Goal: Task Accomplishment & Management: Use online tool/utility

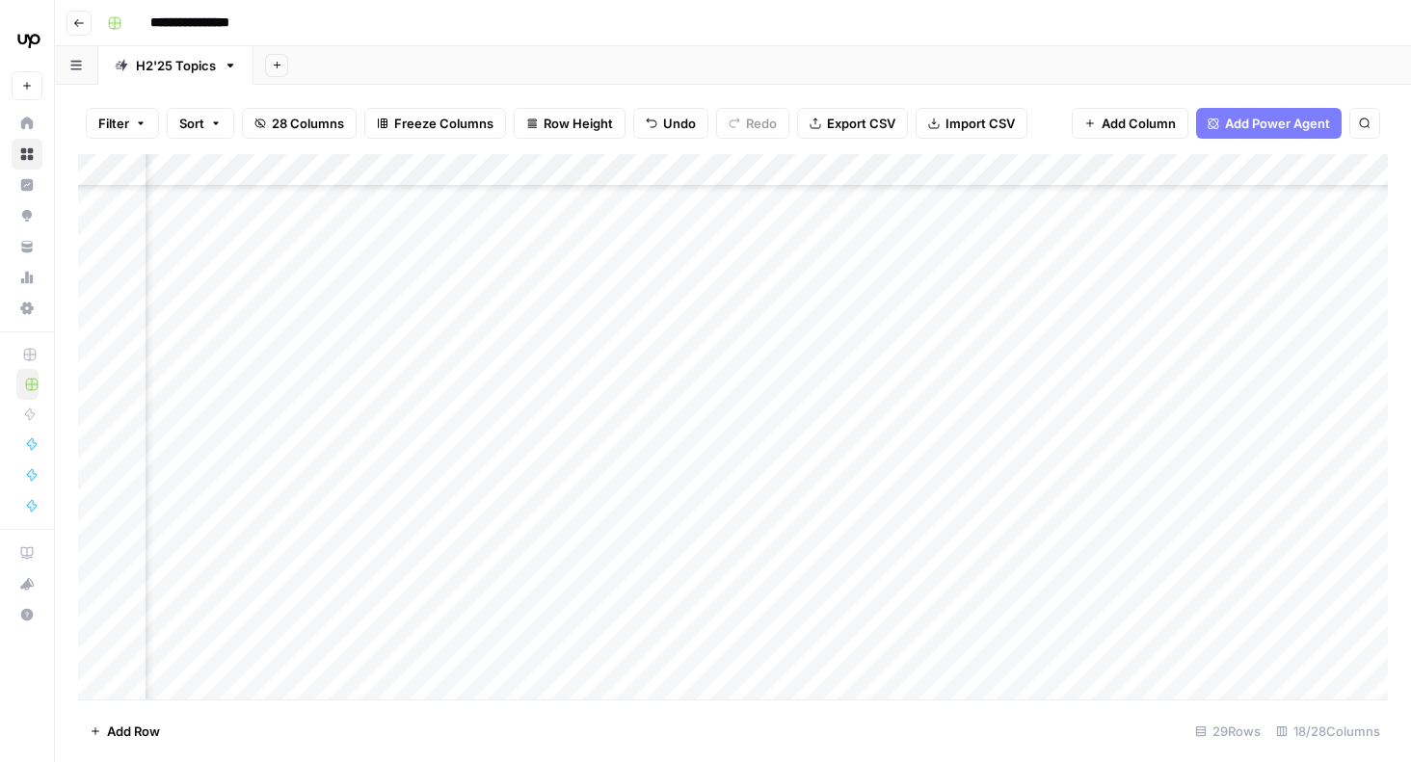
scroll to position [188, 357]
click at [655, 362] on div "Add Column" at bounding box center [733, 426] width 1310 height 545
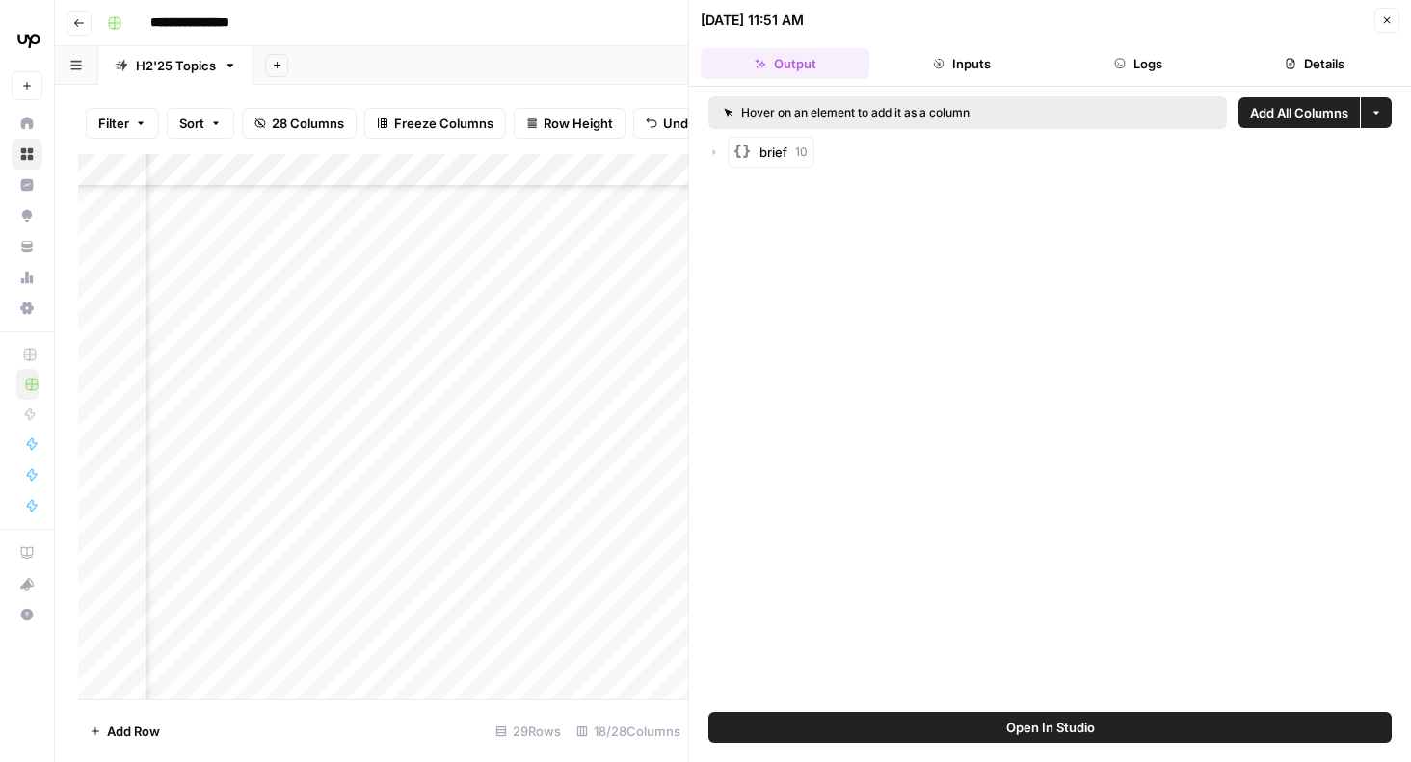
click at [1307, 66] on button "Details" at bounding box center [1315, 63] width 169 height 31
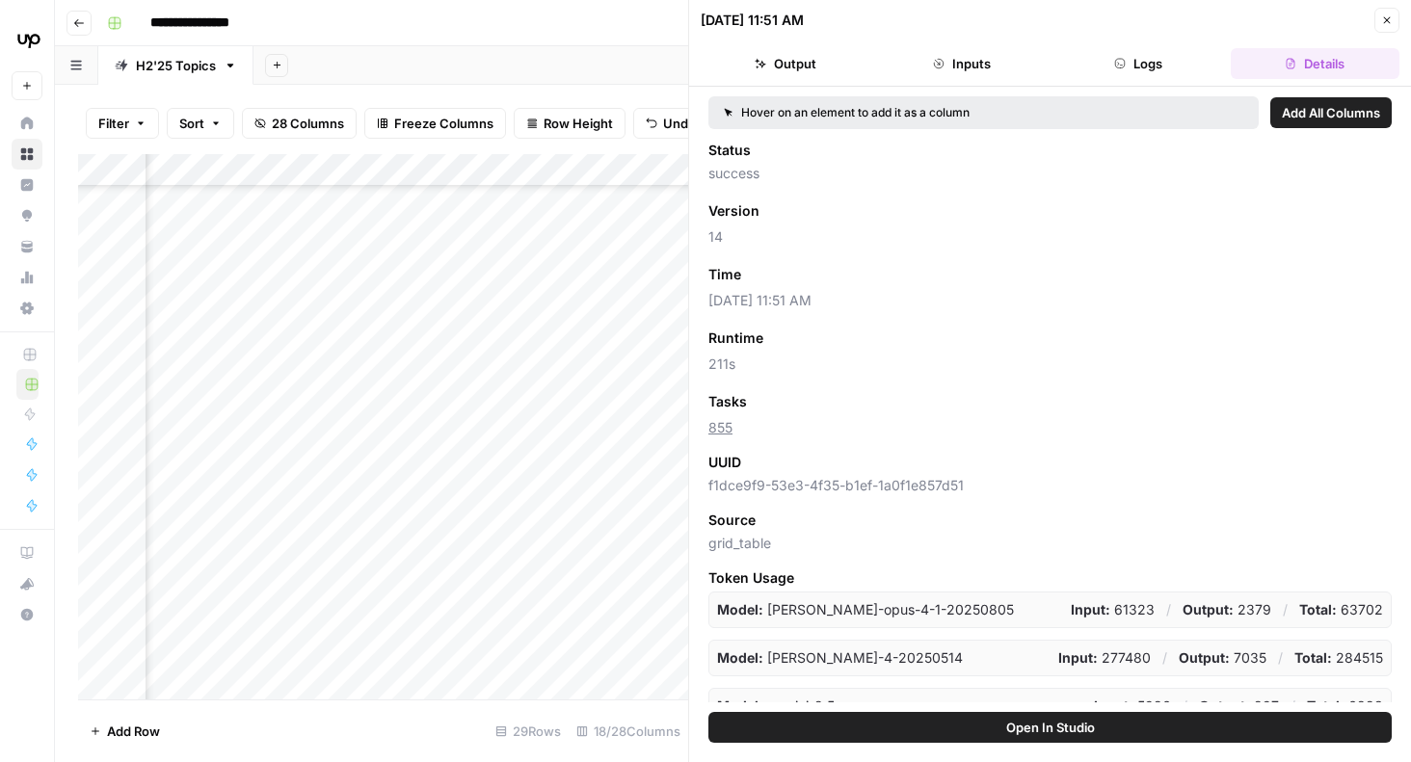
click at [989, 65] on button "Inputs" at bounding box center [961, 63] width 169 height 31
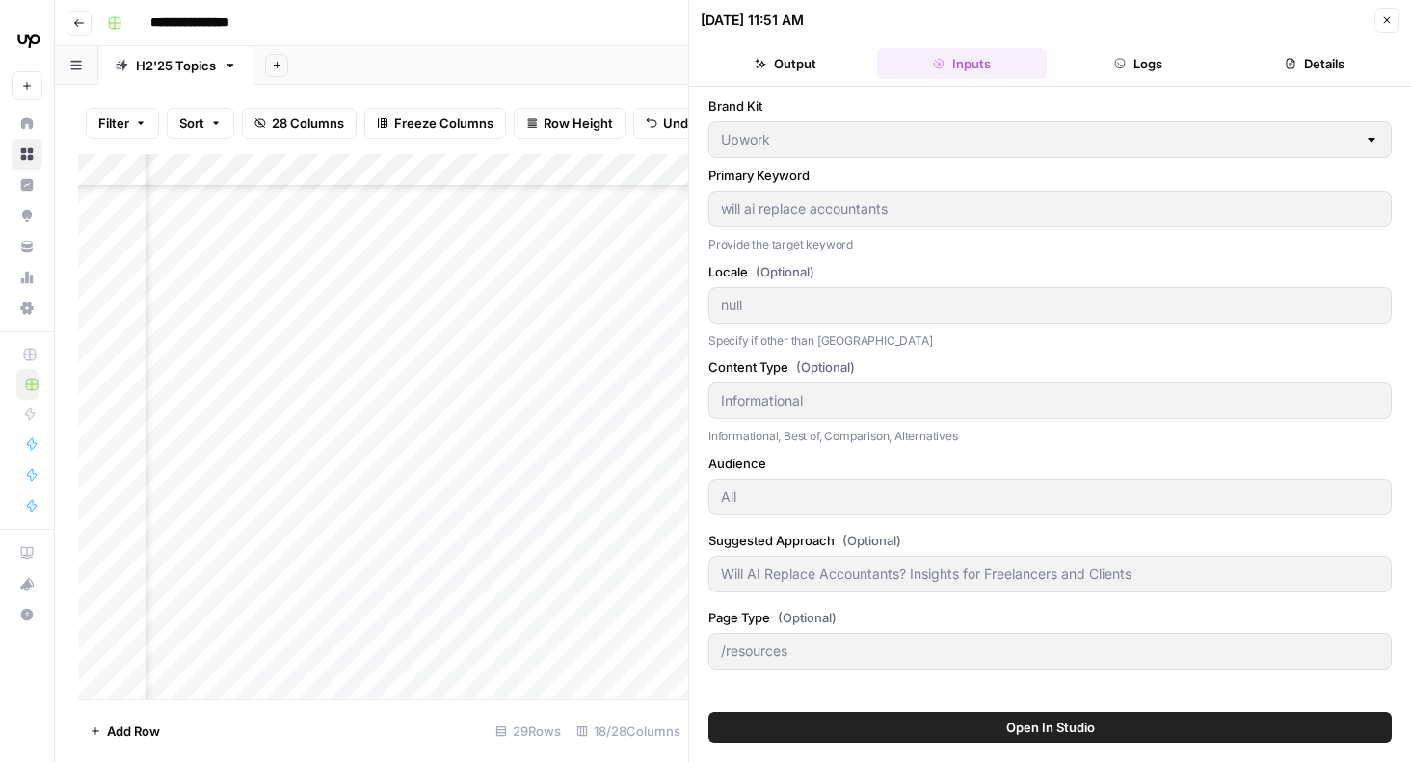
click at [1145, 66] on button "Logs" at bounding box center [1138, 63] width 169 height 31
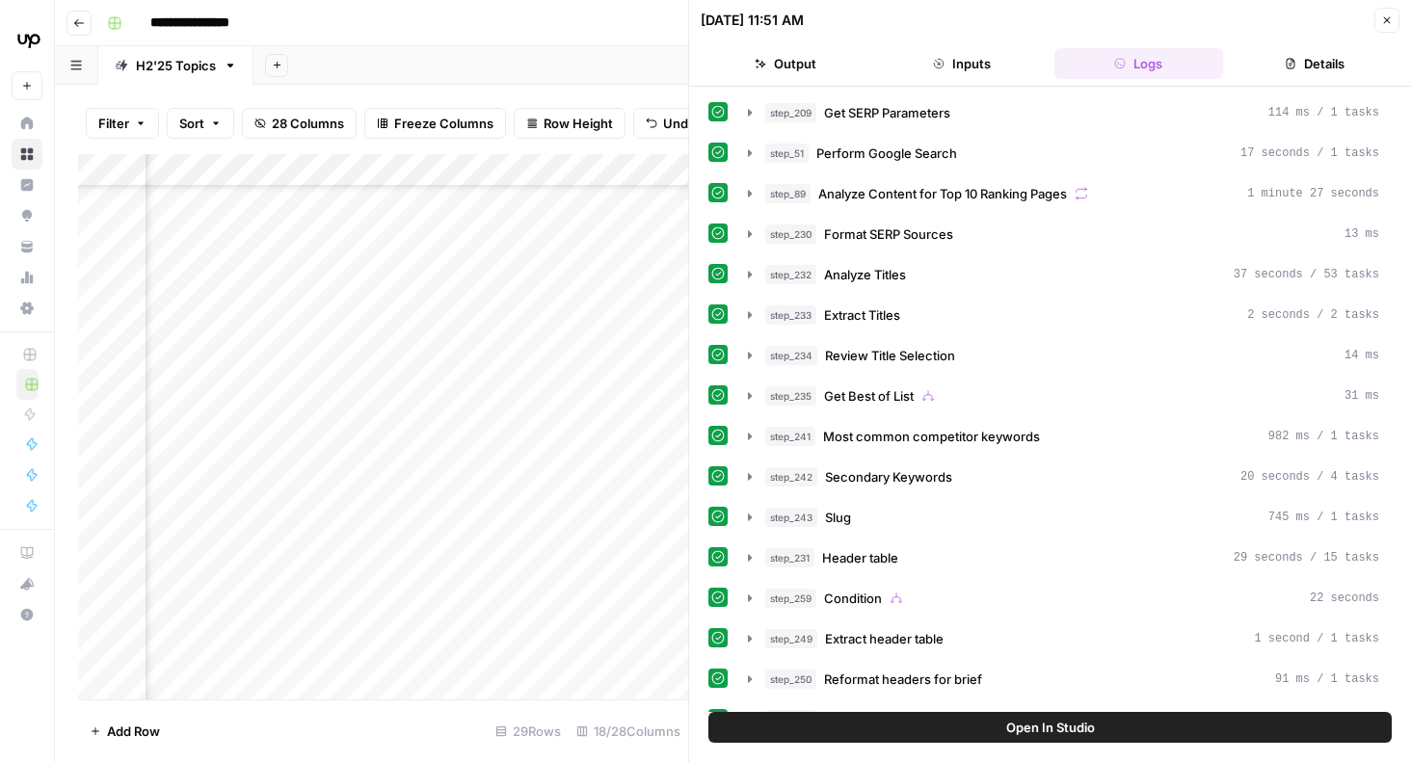
click at [1384, 21] on icon "button" at bounding box center [1387, 20] width 12 height 12
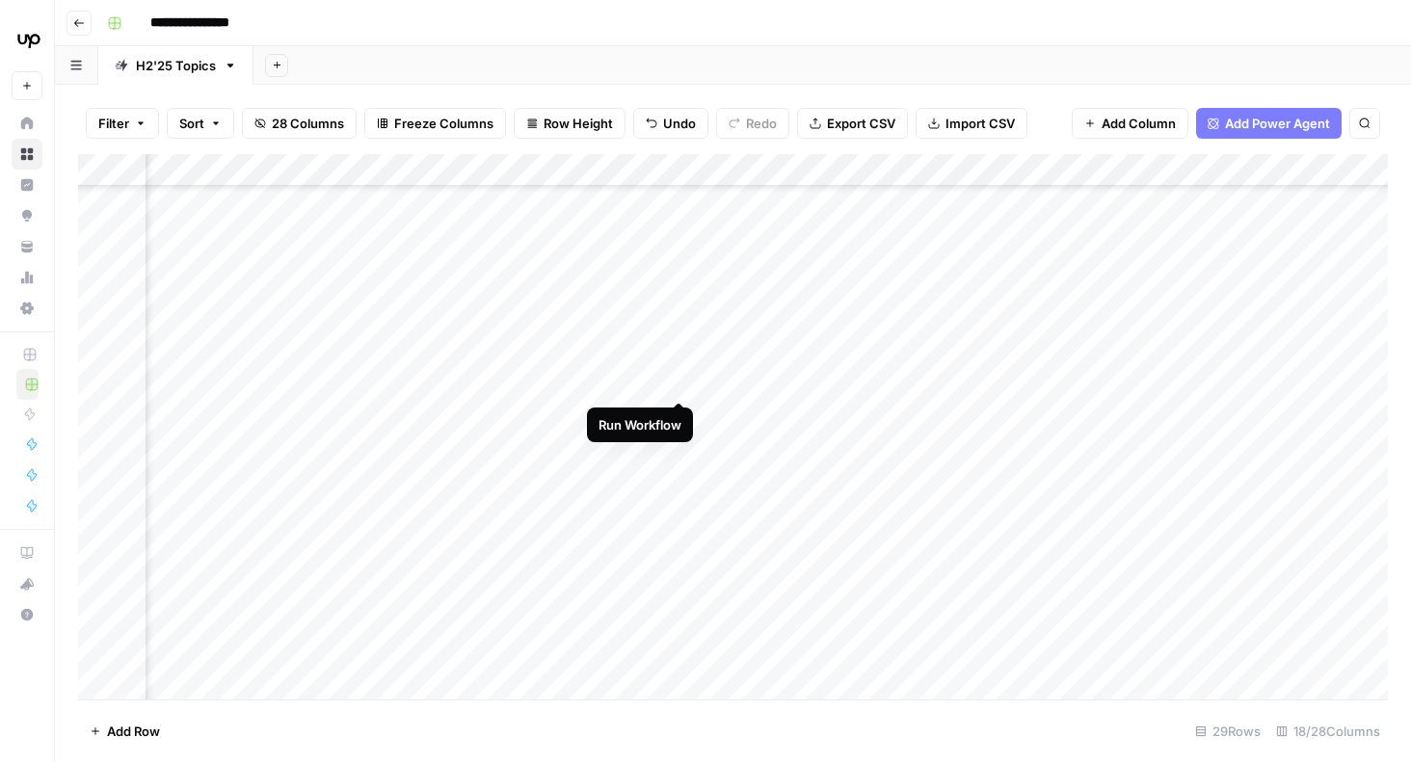
click at [678, 365] on div "Add Column" at bounding box center [733, 426] width 1310 height 545
click at [711, 415] on div "Add Column" at bounding box center [733, 426] width 1310 height 545
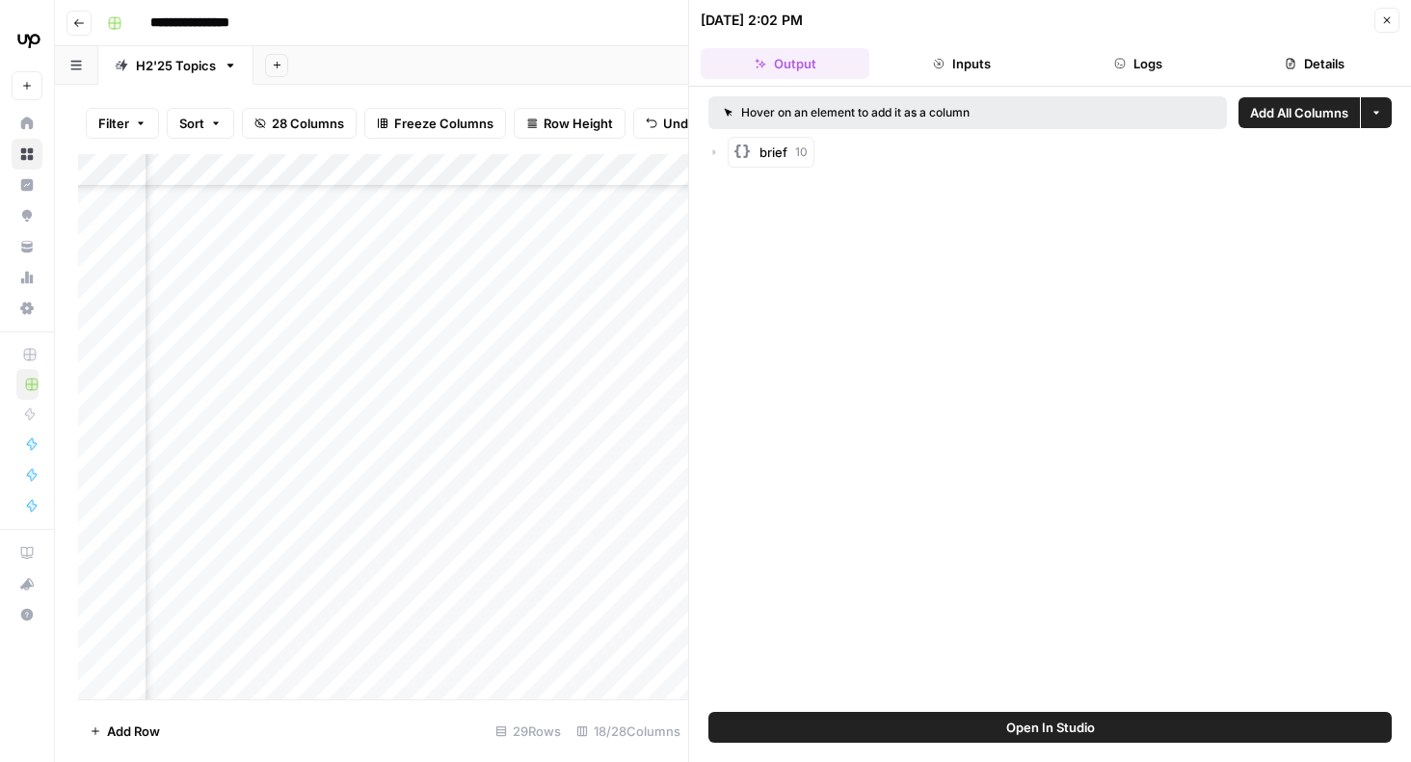
click at [713, 155] on icon "button" at bounding box center [714, 152] width 12 height 12
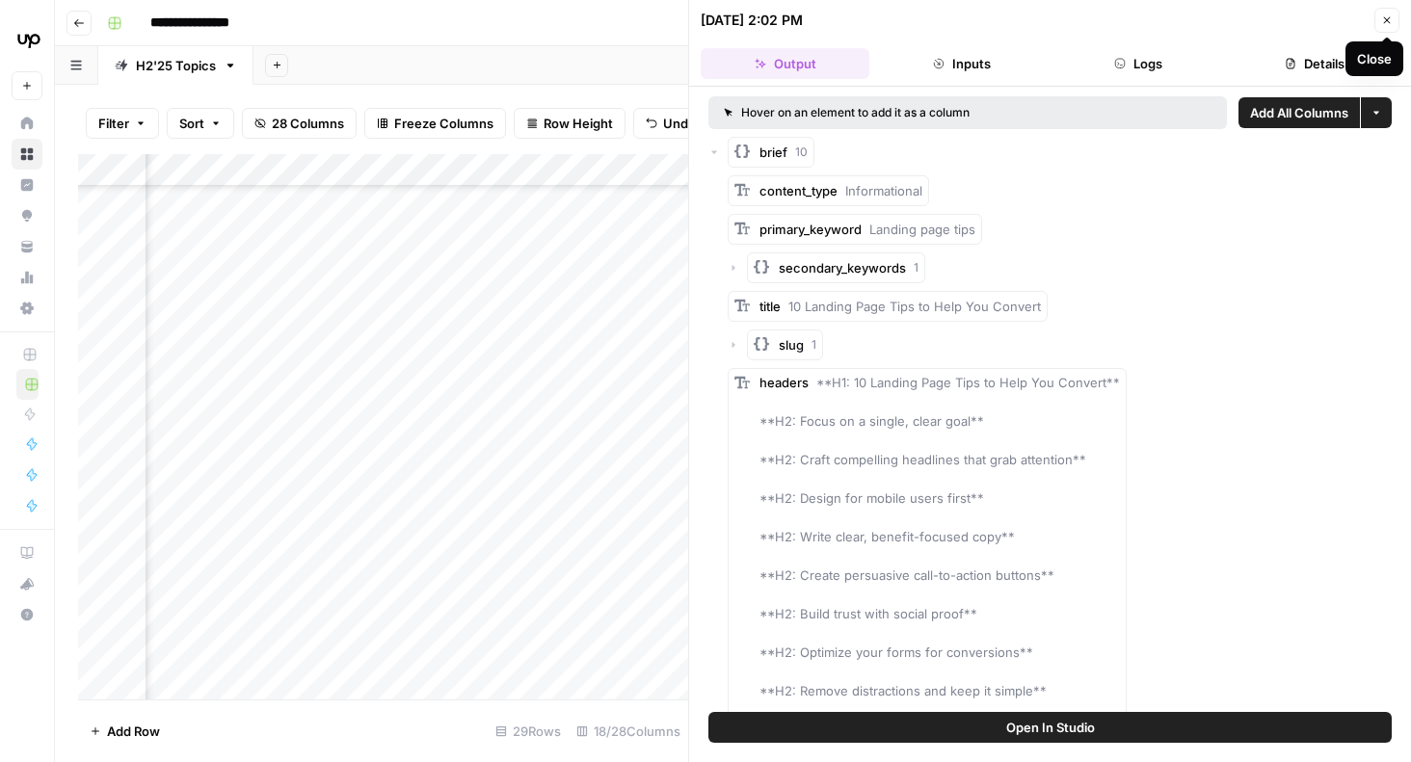
click at [1392, 20] on icon "button" at bounding box center [1387, 20] width 12 height 12
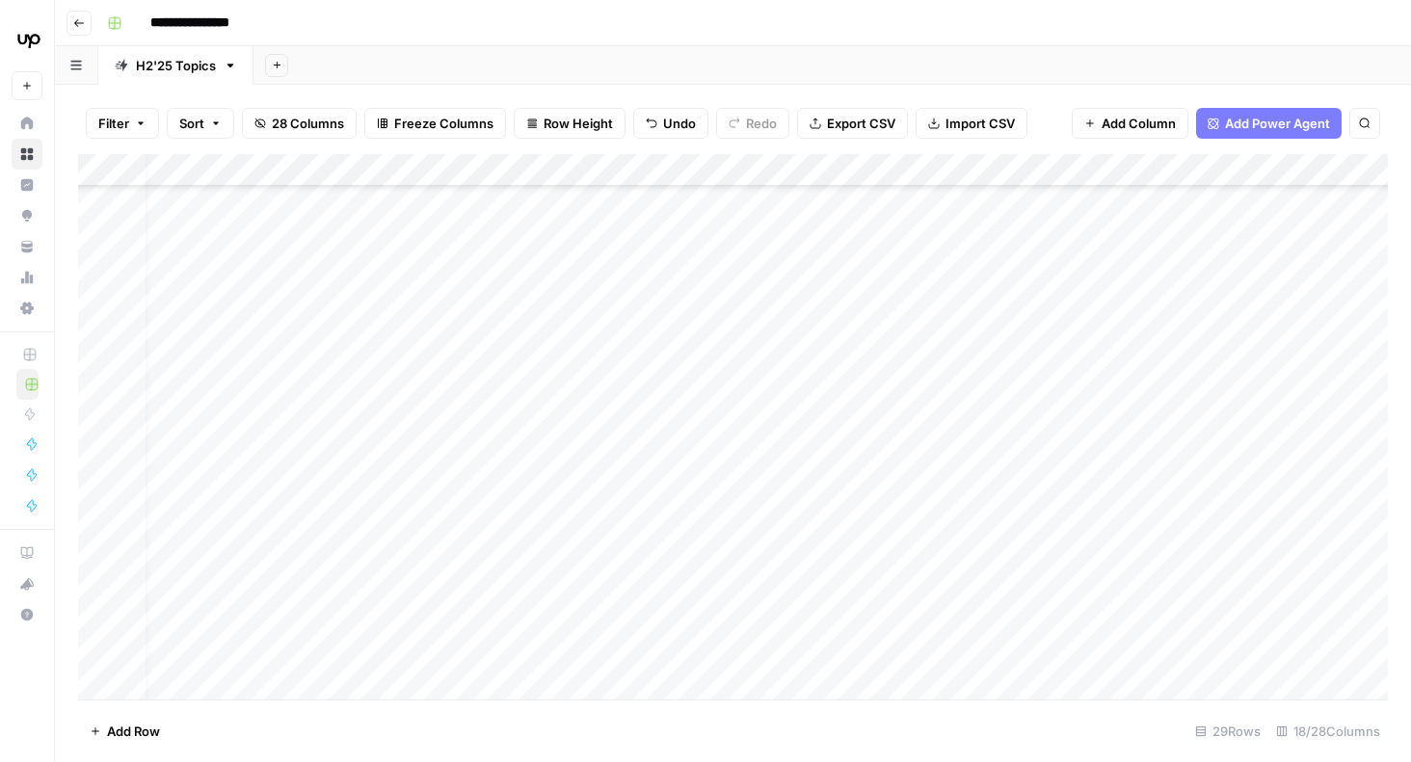
scroll to position [188, 0]
click at [1034, 415] on div "Add Column" at bounding box center [733, 426] width 1310 height 545
click at [834, 391] on div "Add Column" at bounding box center [733, 426] width 1310 height 545
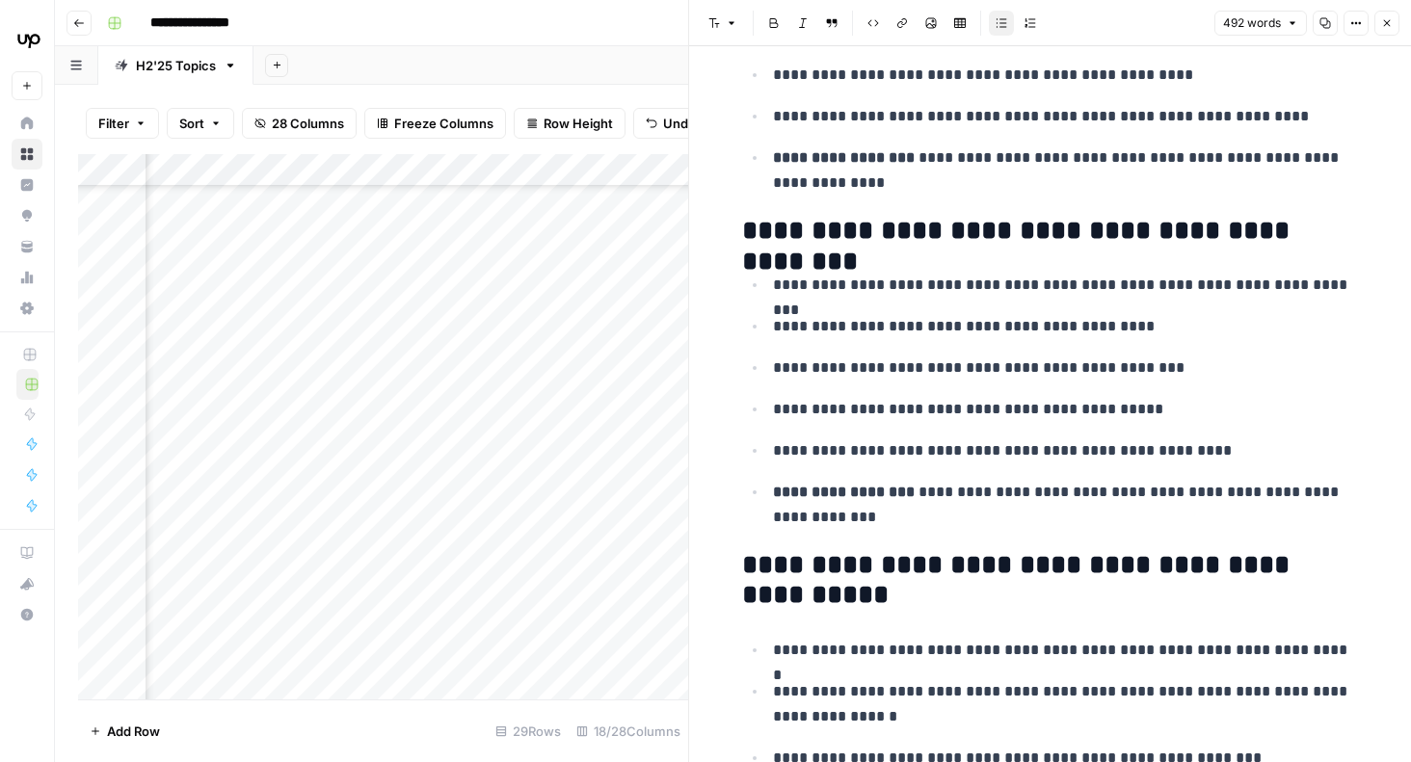
scroll to position [2335, 0]
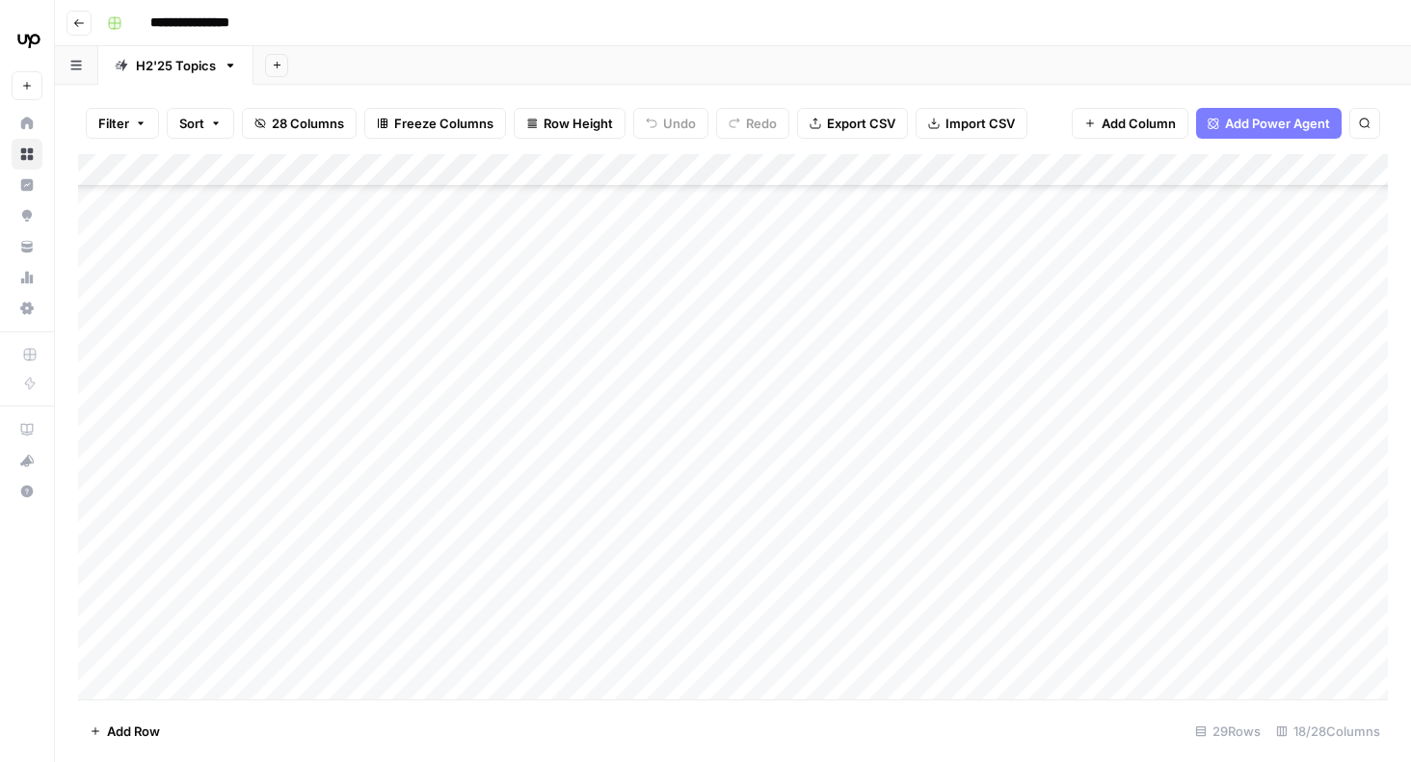
scroll to position [199, 0]
click at [1035, 355] on div "Add Column" at bounding box center [733, 426] width 1310 height 545
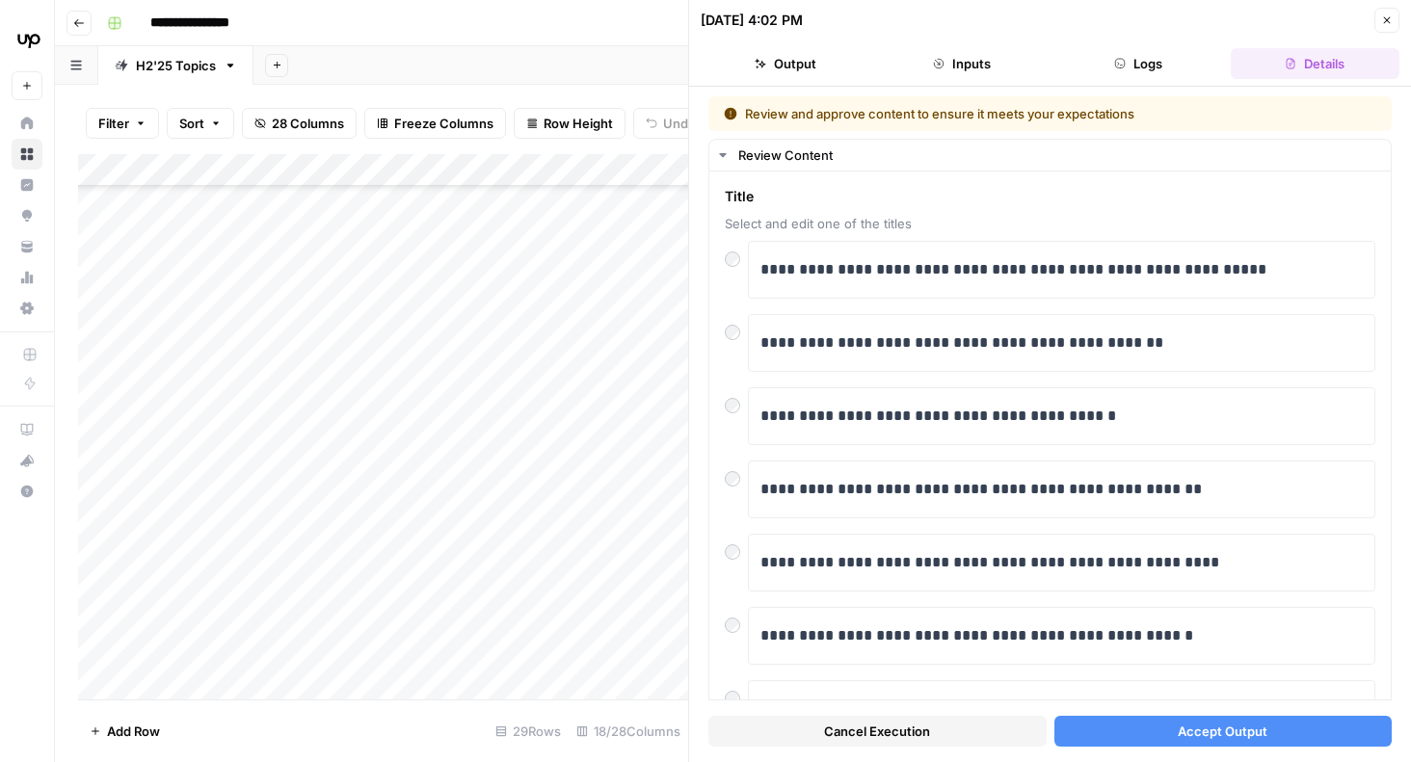
click at [1278, 739] on button "Accept Output" at bounding box center [1223, 731] width 338 height 31
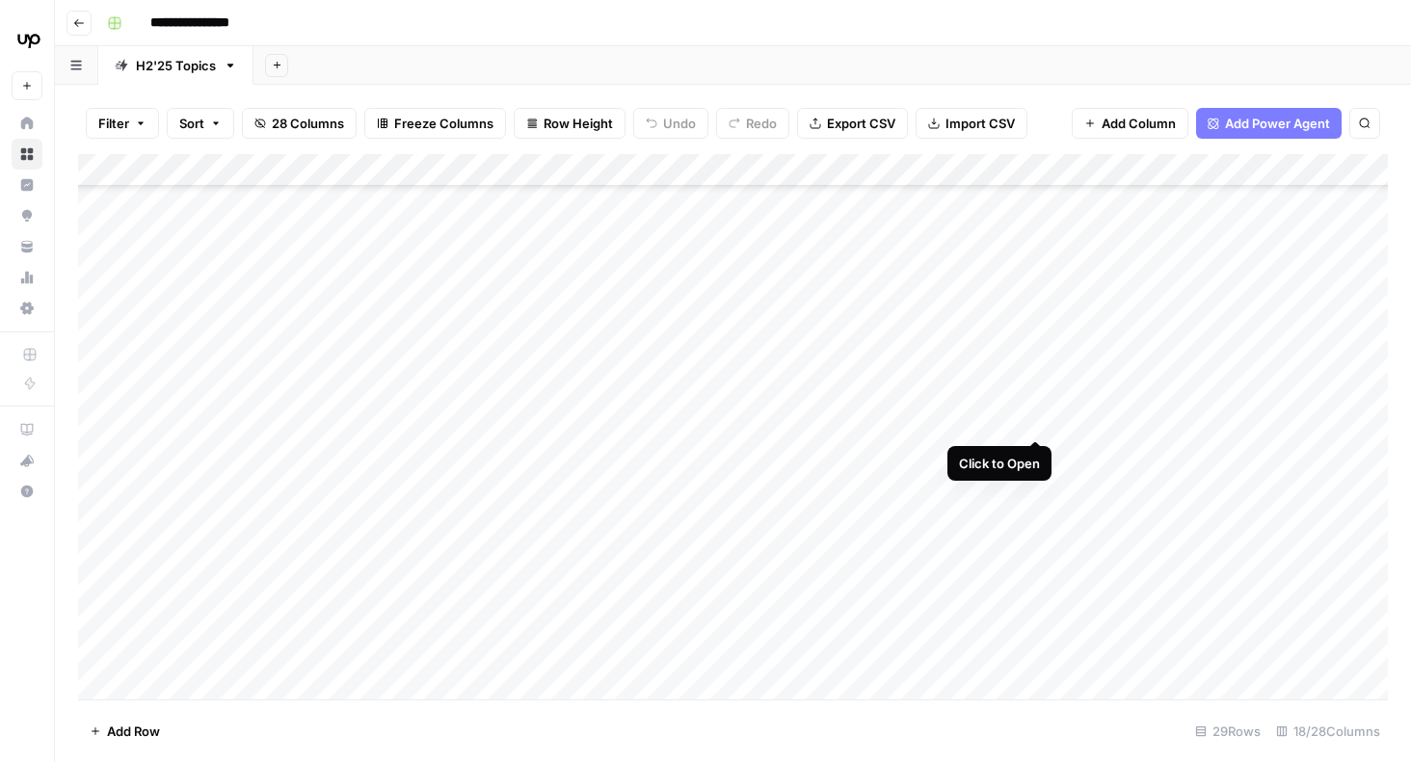
click at [1036, 404] on div "Add Column" at bounding box center [733, 426] width 1310 height 545
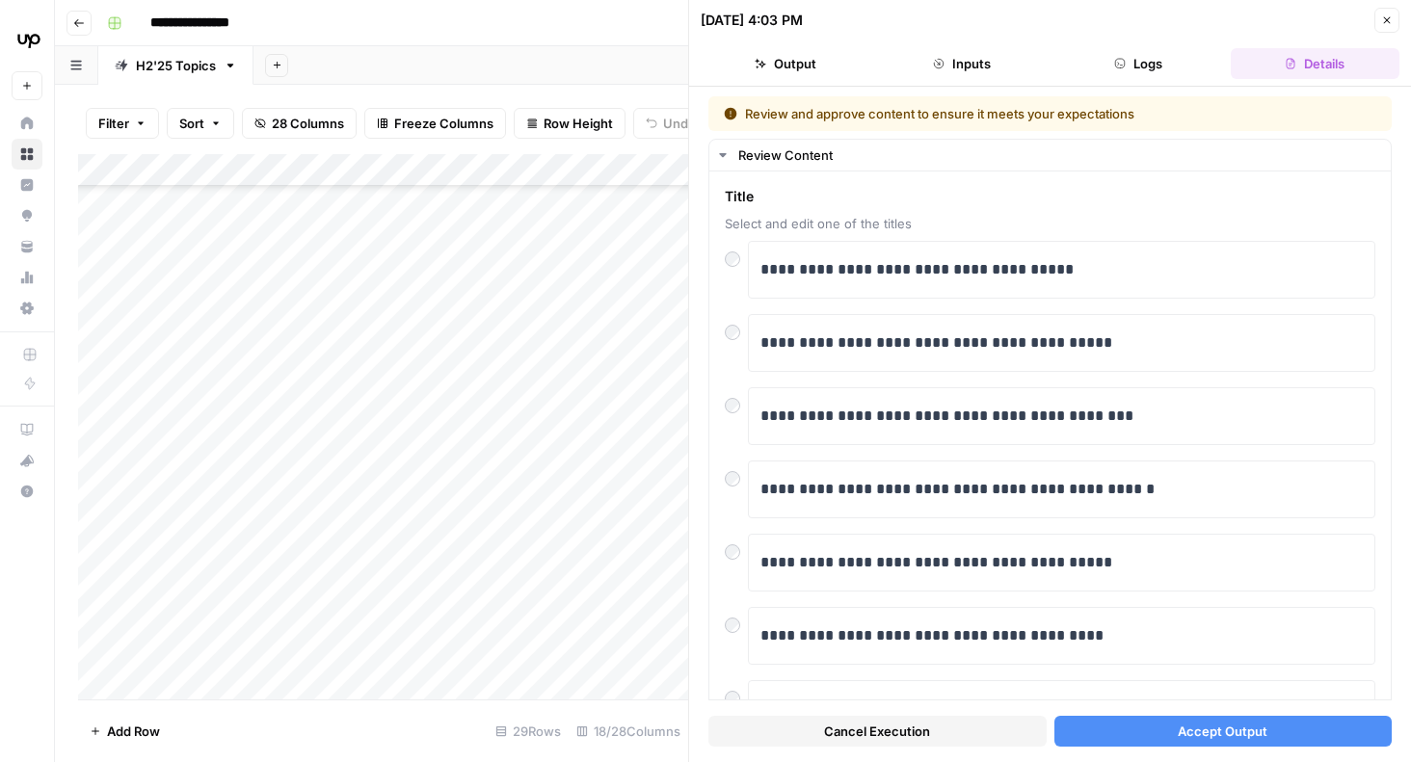
click at [1288, 734] on button "Accept Output" at bounding box center [1223, 731] width 338 height 31
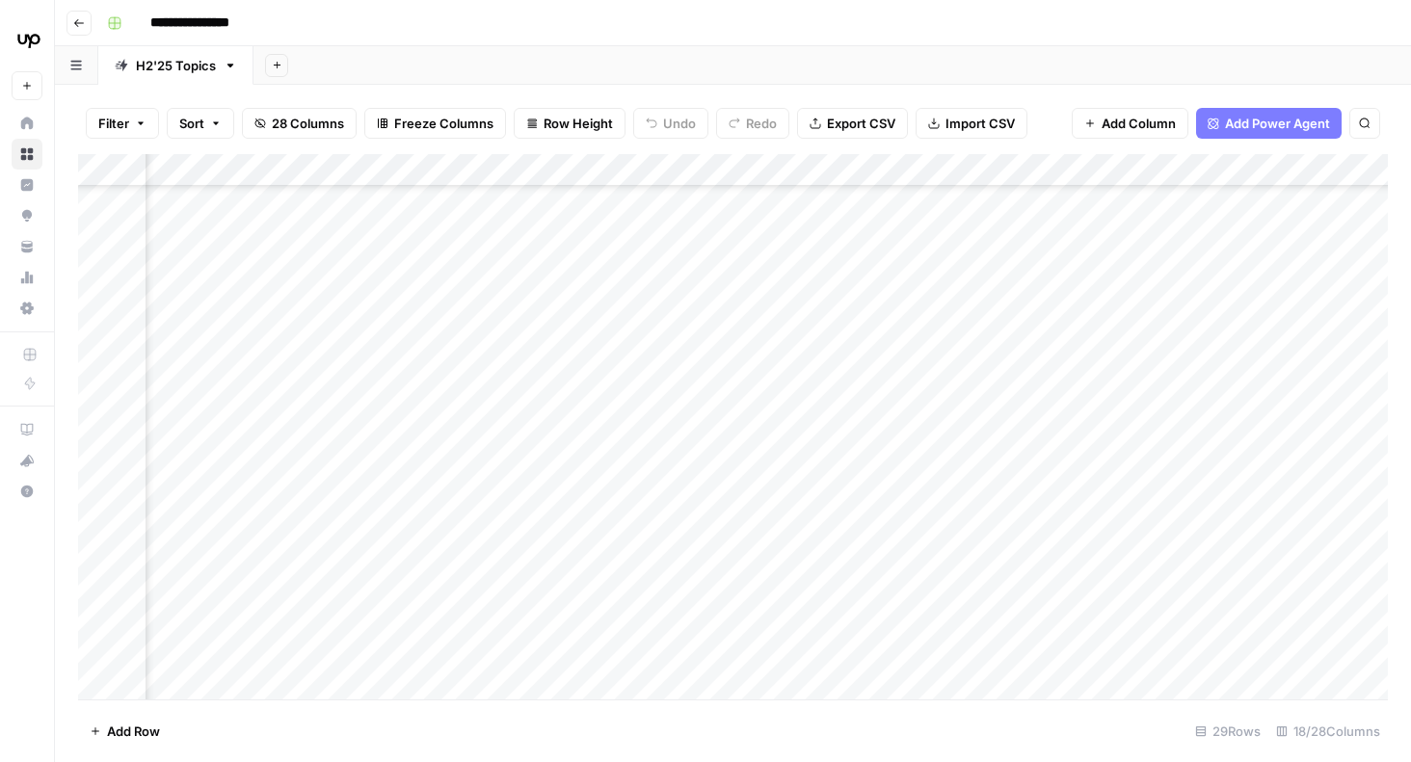
scroll to position [199, 1720]
